Goal: Navigation & Orientation: Find specific page/section

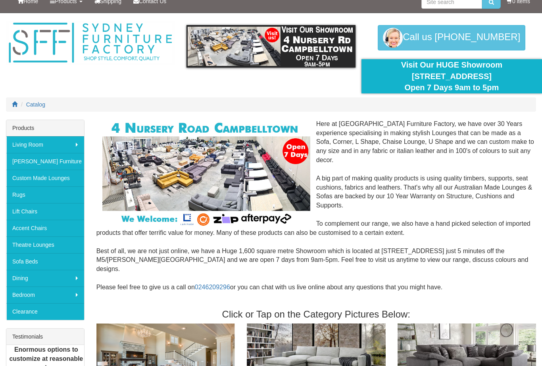
scroll to position [9, 0]
click at [57, 165] on link "[PERSON_NAME] Furniture" at bounding box center [45, 161] width 78 height 17
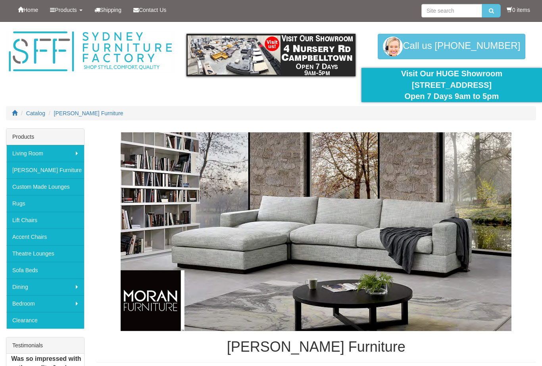
scroll to position [17, 0]
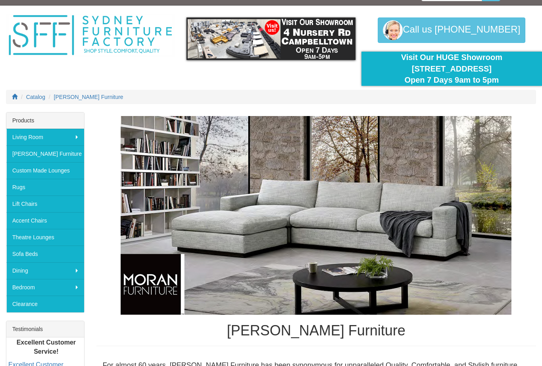
click at [42, 238] on link "Theatre Lounges" at bounding box center [45, 237] width 78 height 17
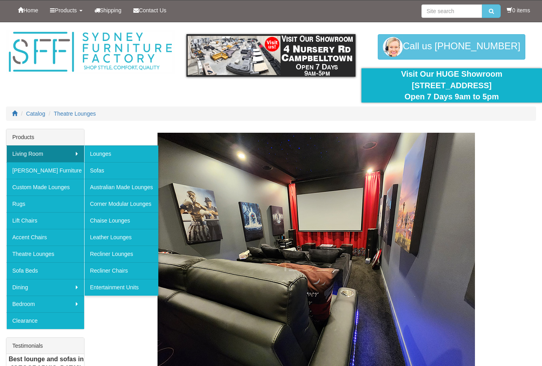
click at [60, 185] on link "Custom Made Lounges" at bounding box center [45, 187] width 78 height 17
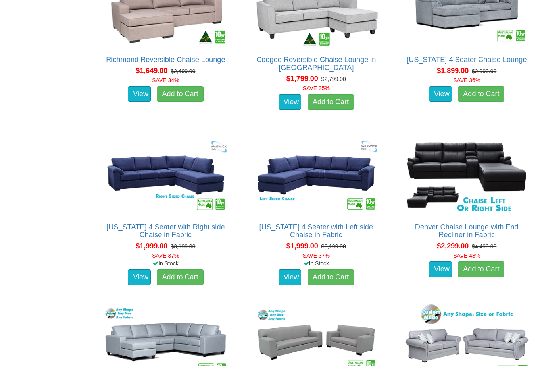
scroll to position [721, 0]
